Goal: Transaction & Acquisition: Download file/media

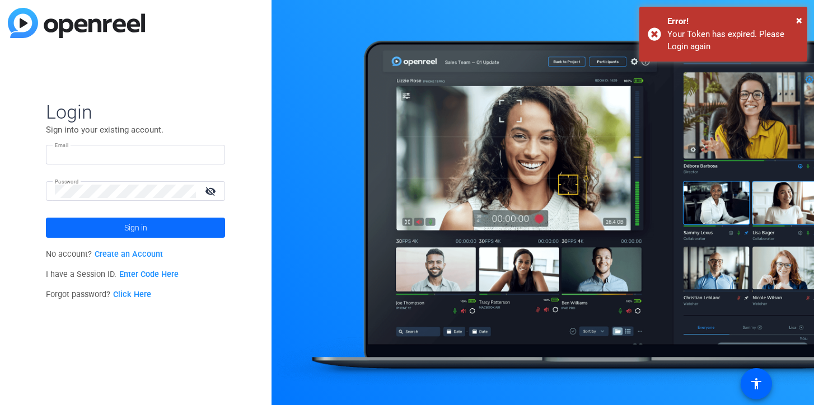
type input "[EMAIL_ADDRESS][DOMAIN_NAME]"
click at [130, 233] on span "Sign in" at bounding box center [135, 228] width 23 height 28
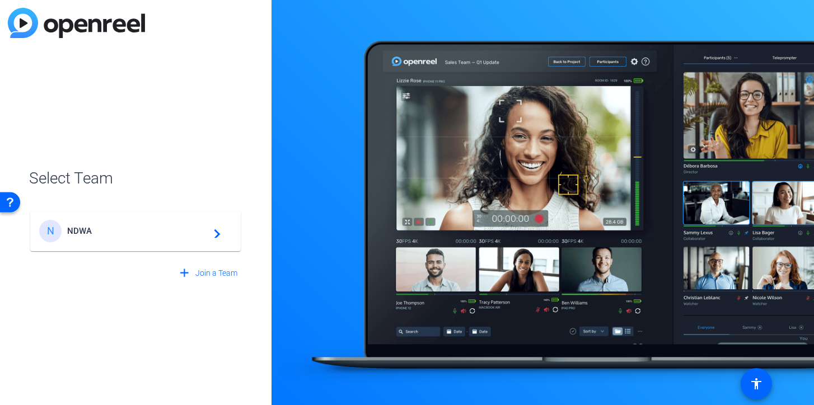
click at [74, 233] on span "NDWA" at bounding box center [137, 231] width 140 height 10
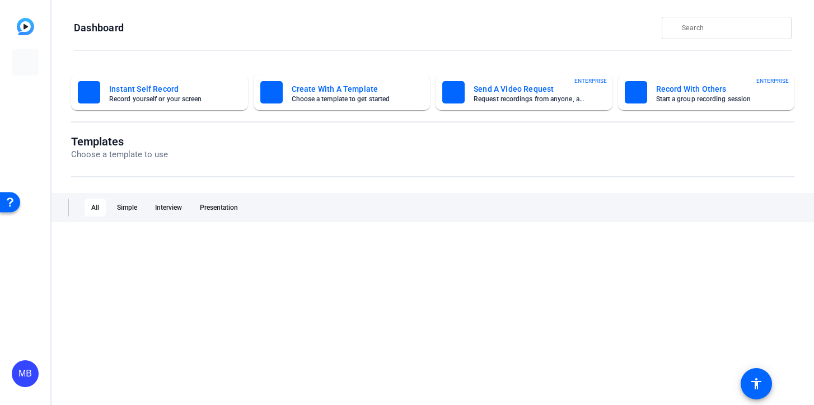
click at [74, 233] on div "Templates Choose a template to use All Simple Interview Presentation" at bounding box center [432, 287] width 723 height 305
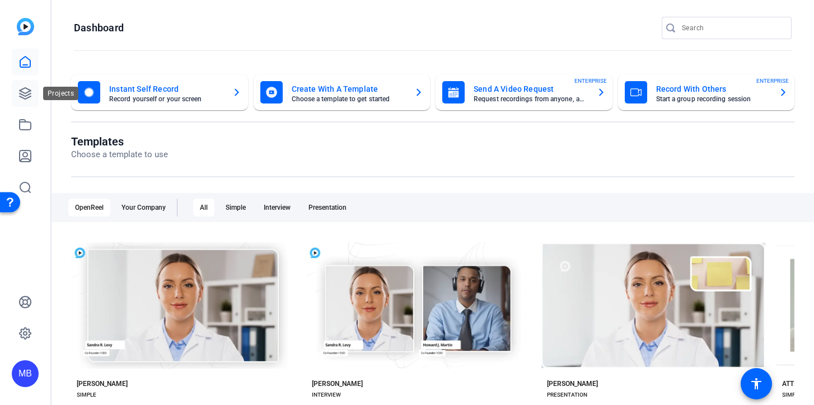
click at [32, 87] on link at bounding box center [25, 93] width 27 height 27
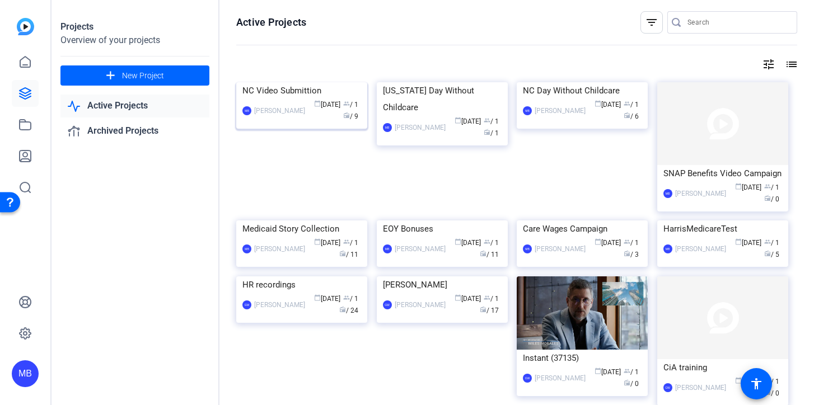
click at [296, 99] on div "NC Video Submittion" at bounding box center [301, 90] width 119 height 17
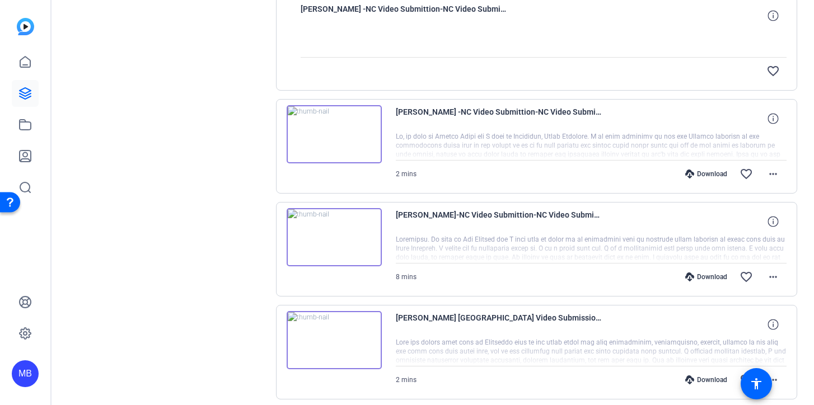
scroll to position [252, 0]
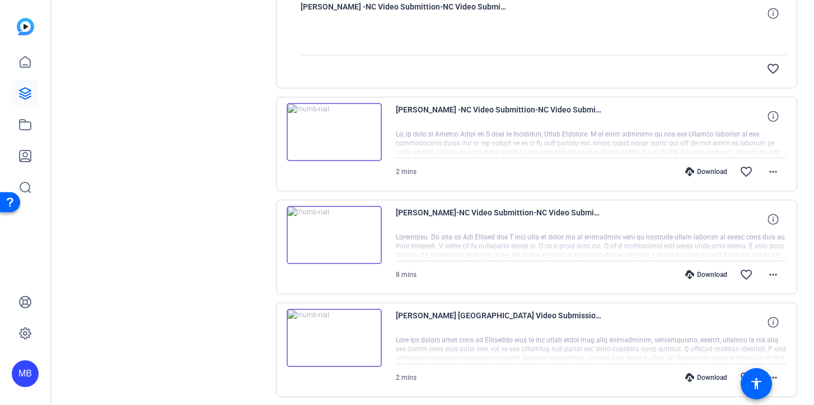
click at [710, 174] on div "Download" at bounding box center [706, 171] width 53 height 9
click at [770, 173] on mat-icon "more_horiz" at bounding box center [772, 171] width 13 height 13
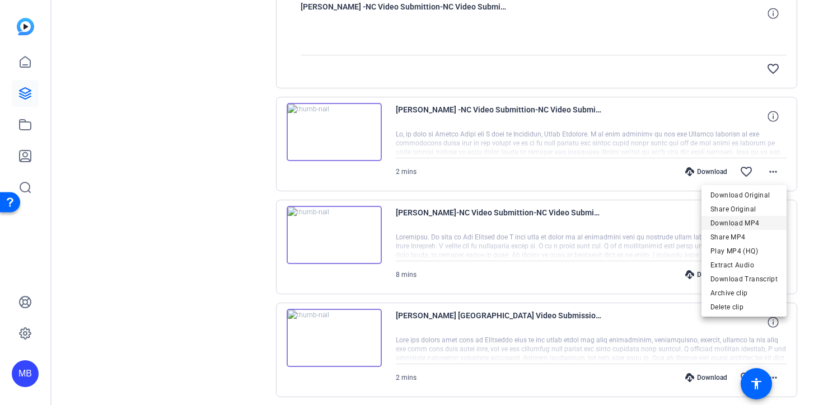
click at [740, 217] on span "Download MP4" at bounding box center [743, 223] width 67 height 13
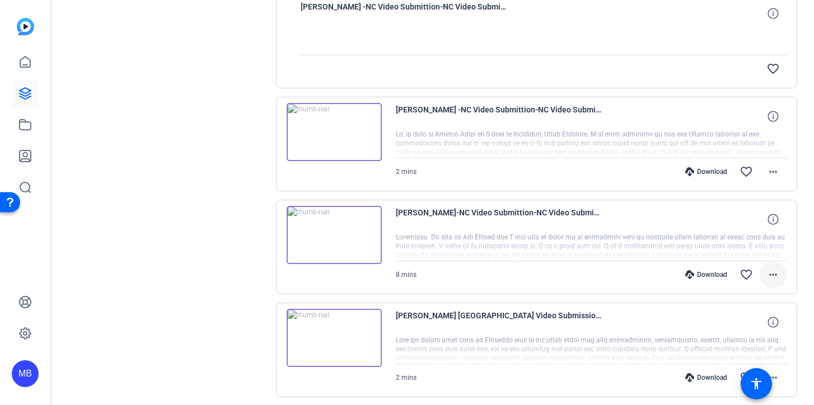
click at [772, 276] on mat-icon "more_horiz" at bounding box center [772, 274] width 13 height 13
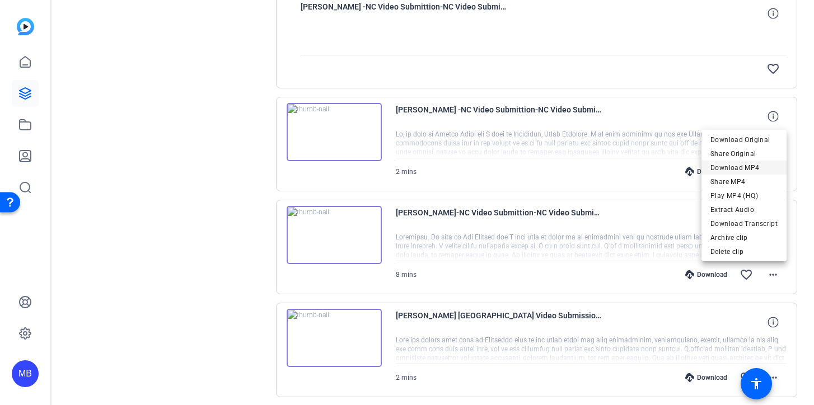
click at [744, 165] on span "Download MP4" at bounding box center [743, 167] width 67 height 13
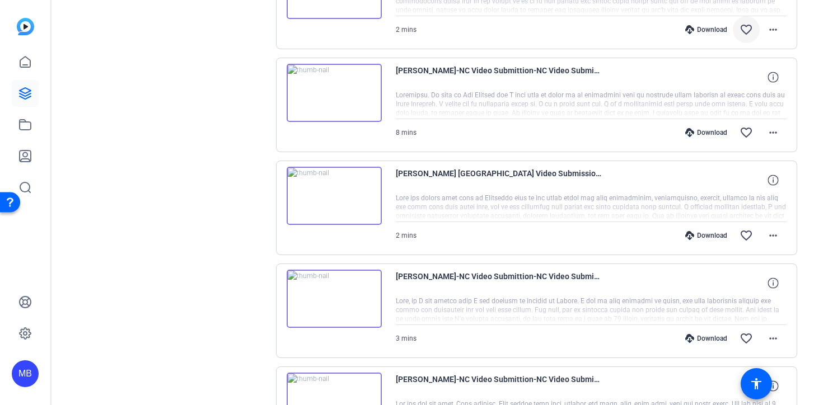
scroll to position [404, 0]
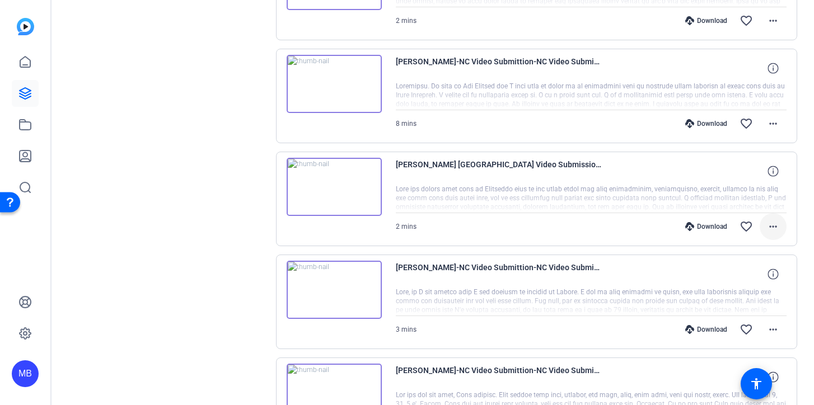
click at [775, 229] on mat-icon "more_horiz" at bounding box center [772, 226] width 13 height 13
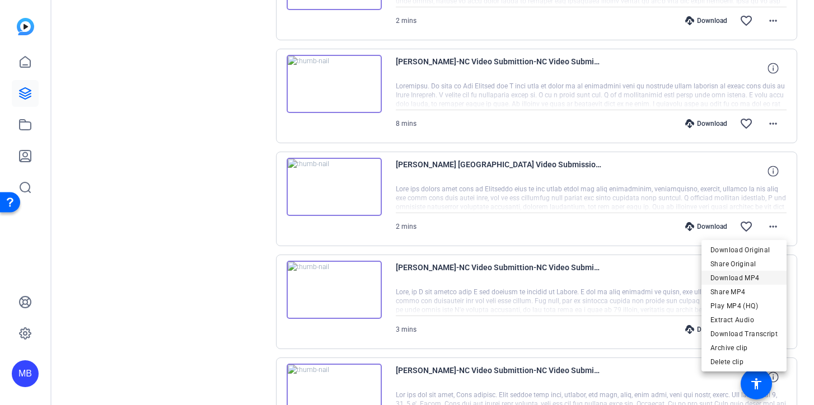
click at [747, 282] on span "Download MP4" at bounding box center [743, 277] width 67 height 13
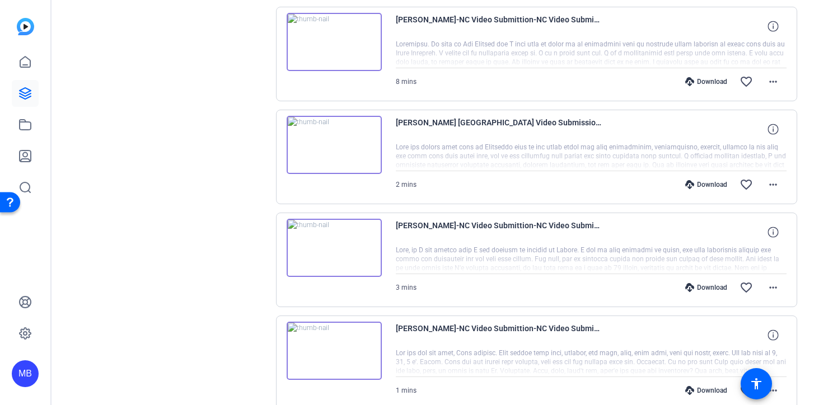
scroll to position [509, 0]
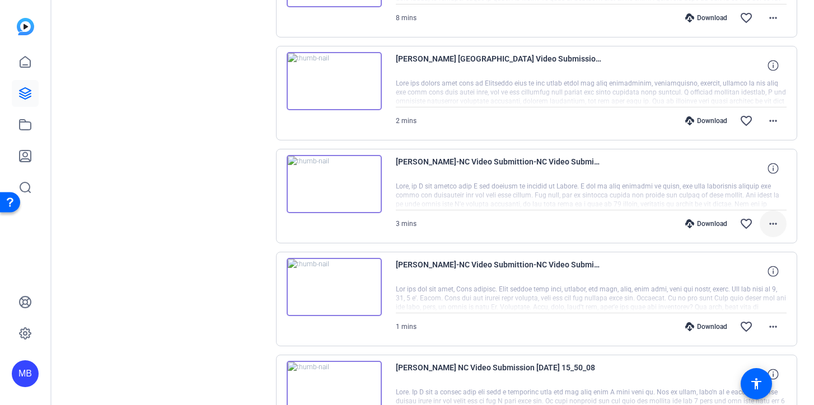
click at [774, 223] on mat-icon "more_horiz" at bounding box center [772, 223] width 13 height 13
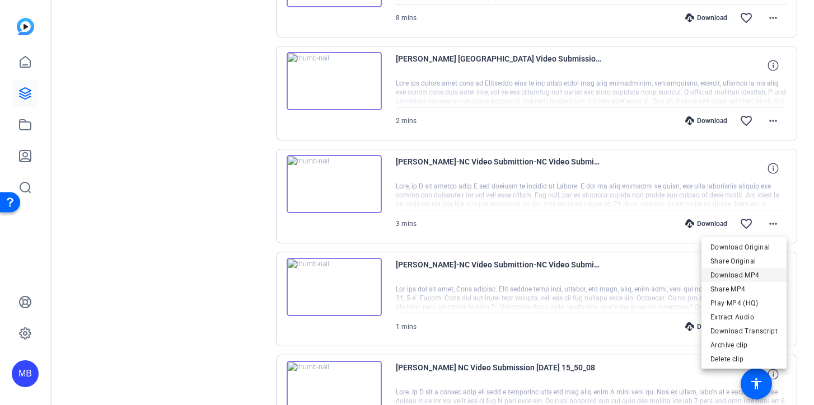
click at [734, 279] on span "Download MP4" at bounding box center [743, 275] width 67 height 13
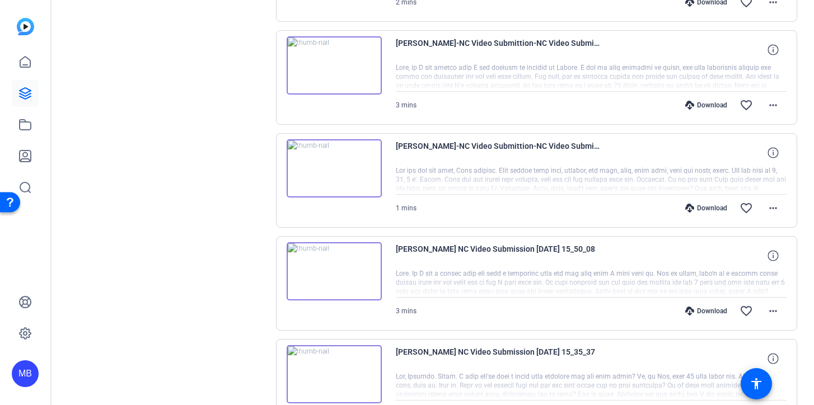
scroll to position [634, 0]
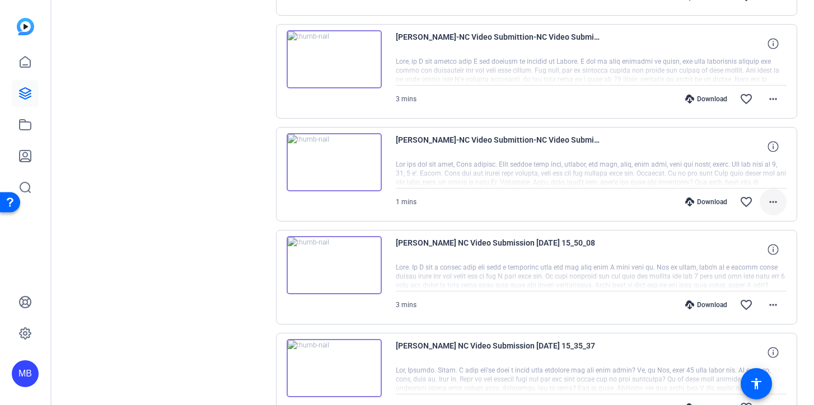
click at [771, 207] on mat-icon "more_horiz" at bounding box center [772, 201] width 13 height 13
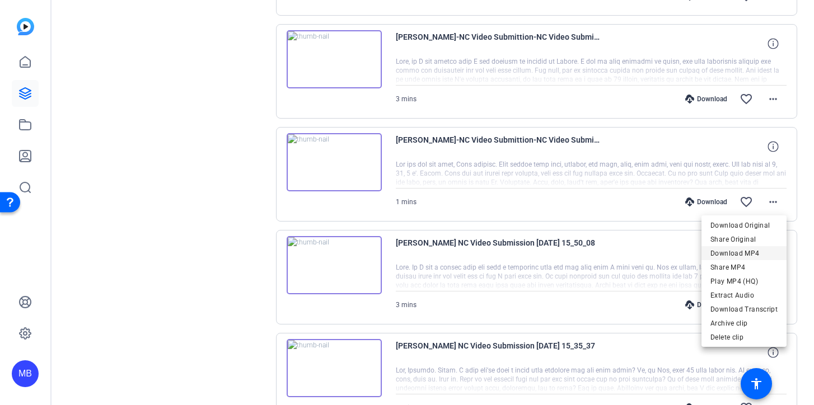
click at [743, 253] on span "Download MP4" at bounding box center [743, 253] width 67 height 13
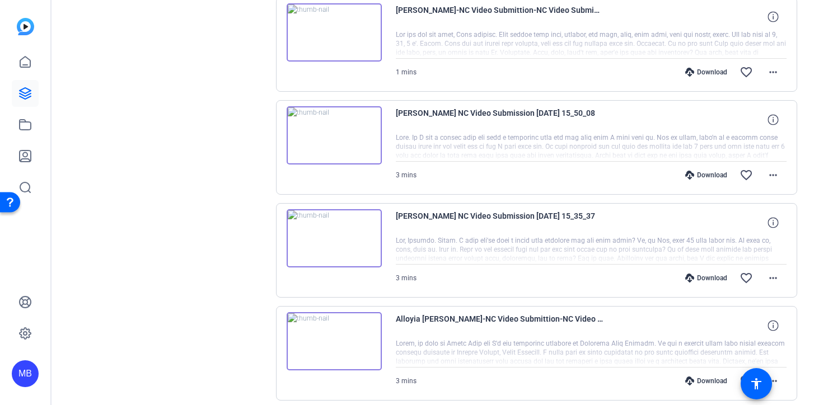
scroll to position [776, 0]
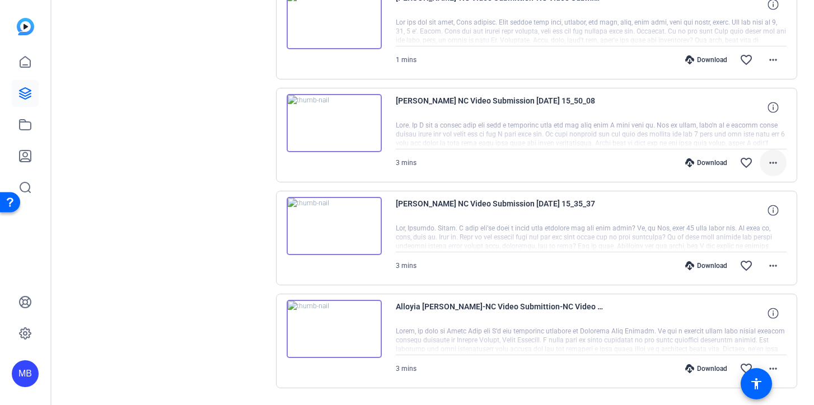
click at [769, 162] on mat-icon "more_horiz" at bounding box center [772, 162] width 13 height 13
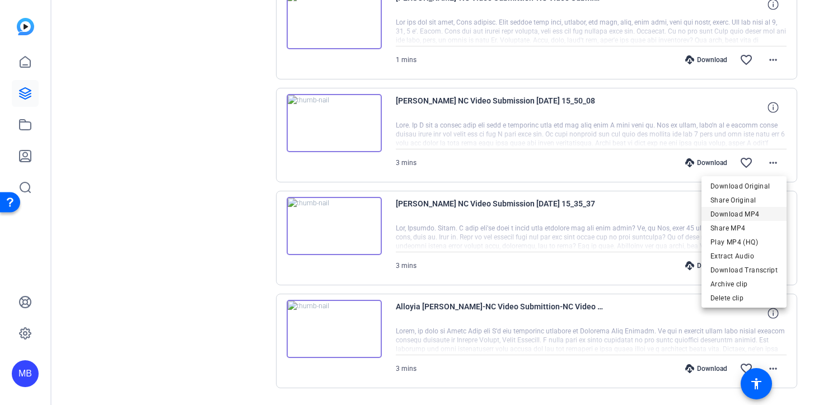
click at [744, 212] on span "Download MP4" at bounding box center [743, 214] width 67 height 13
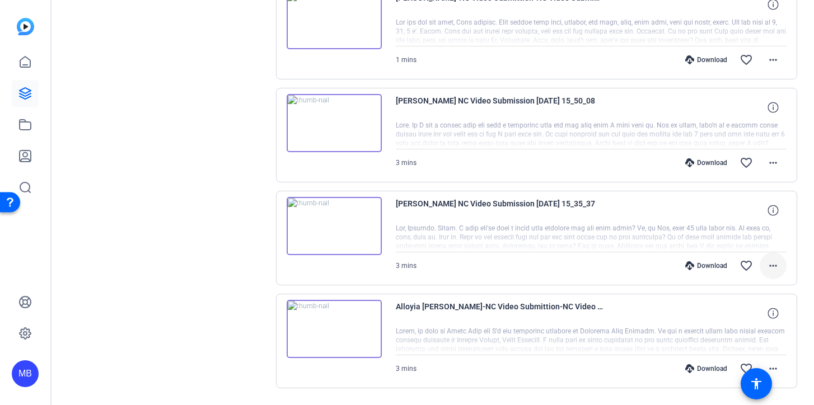
click at [777, 265] on mat-icon "more_horiz" at bounding box center [772, 265] width 13 height 13
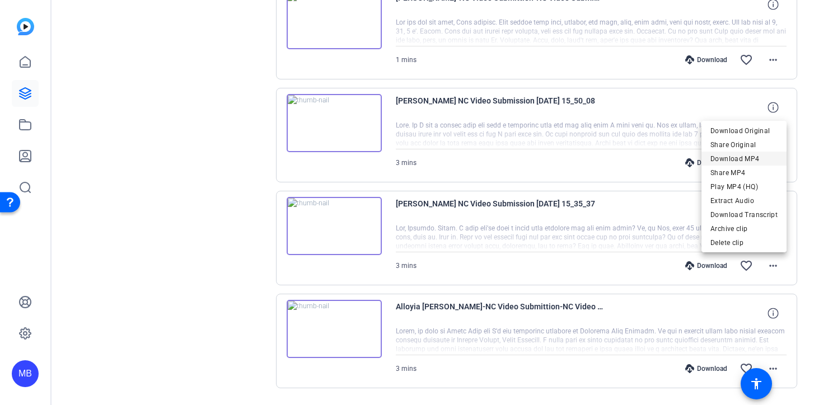
click at [740, 157] on span "Download MP4" at bounding box center [743, 158] width 67 height 13
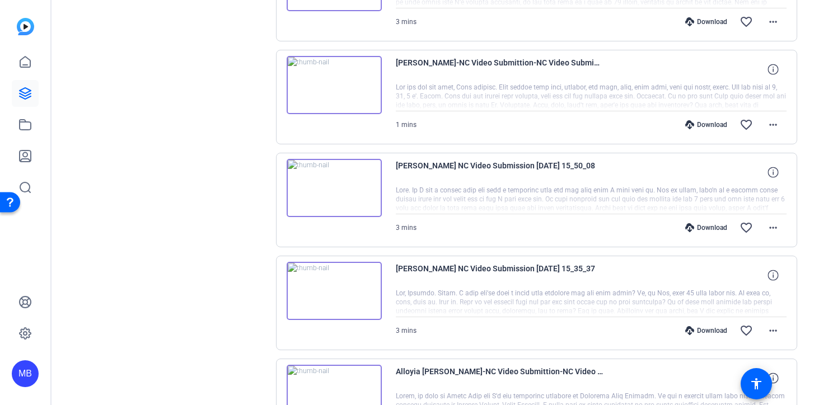
scroll to position [809, 0]
